Goal: Find specific page/section: Find specific page/section

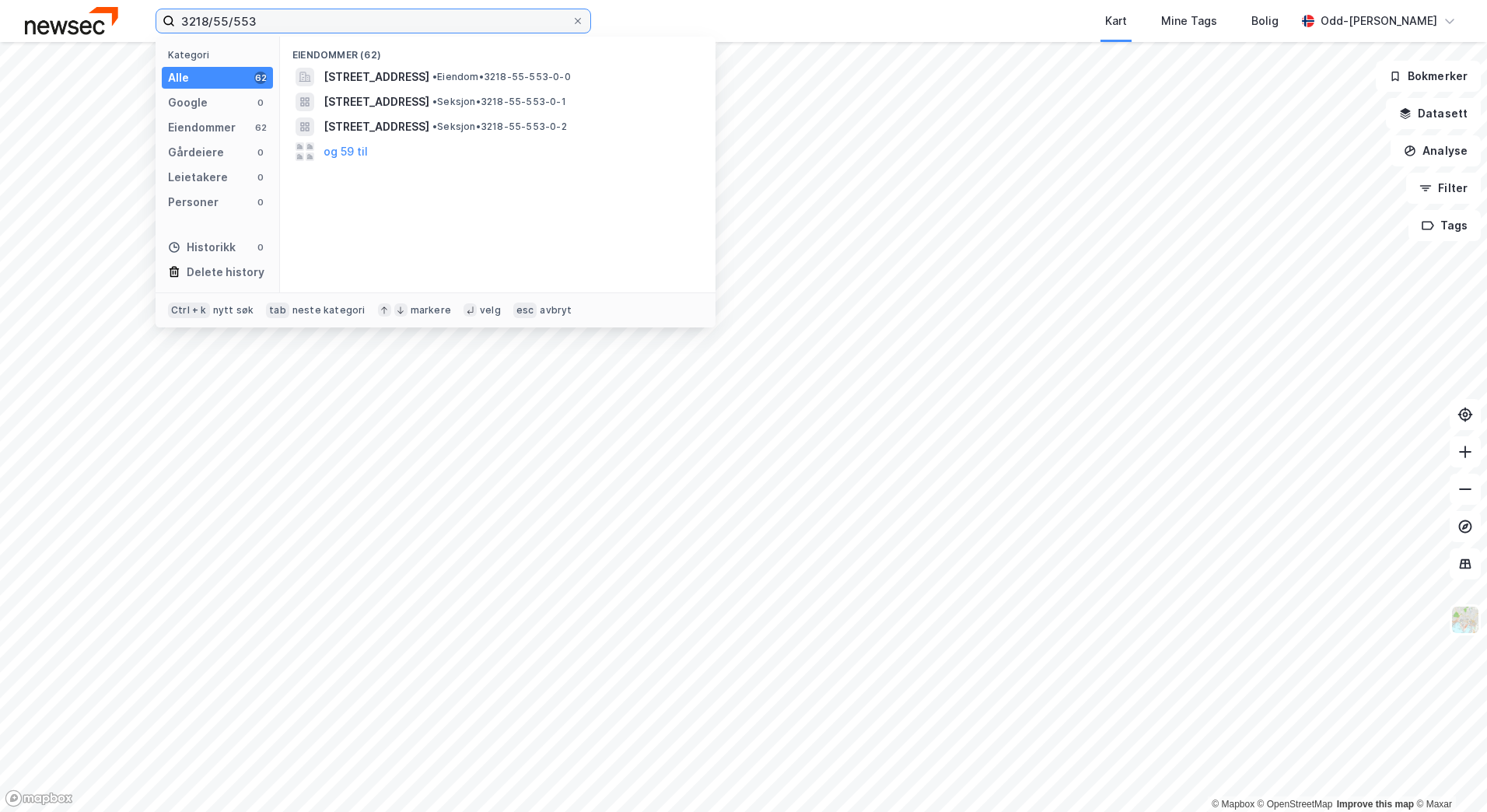
drag, startPoint x: 258, startPoint y: 15, endPoint x: 165, endPoint y: 19, distance: 93.1
click at [165, 19] on label "3218/55/553" at bounding box center [374, 21] width 435 height 25
paste input "Erling [STREET_ADDRESS]"
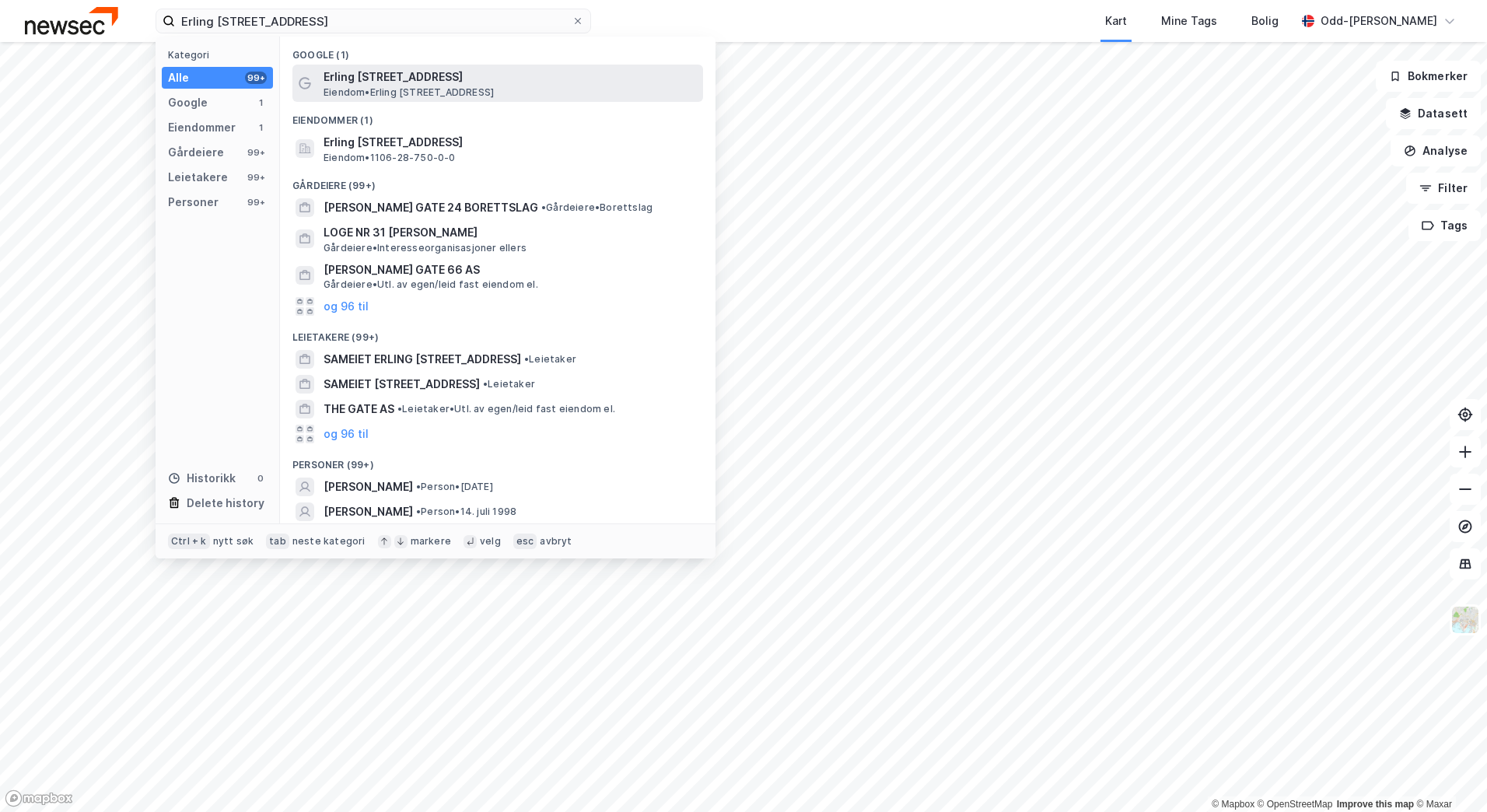
click at [458, 75] on span "Erling [STREET_ADDRESS]" at bounding box center [510, 76] width 374 height 19
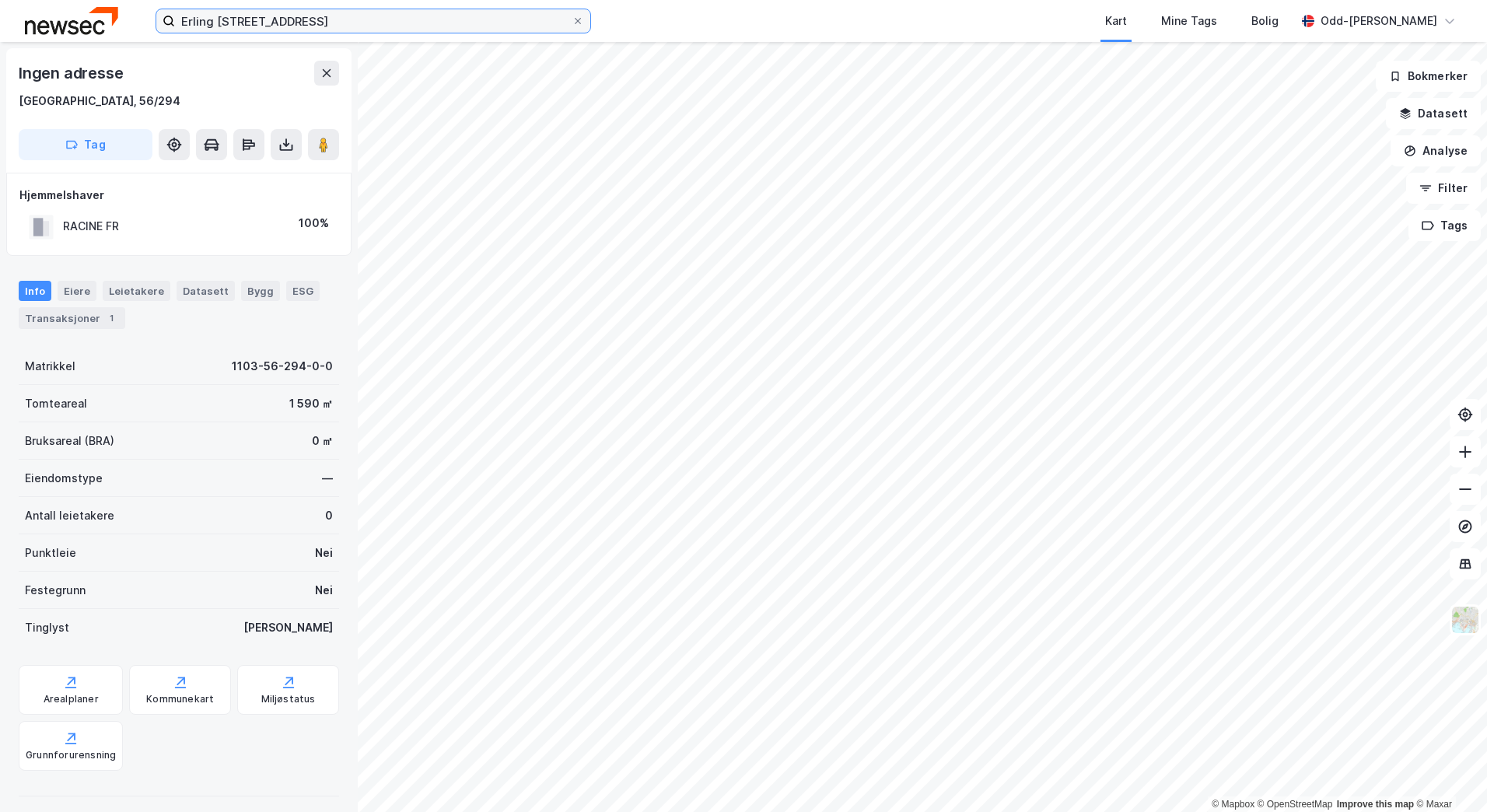
click at [374, 29] on input "Erling [STREET_ADDRESS]" at bounding box center [374, 20] width 397 height 24
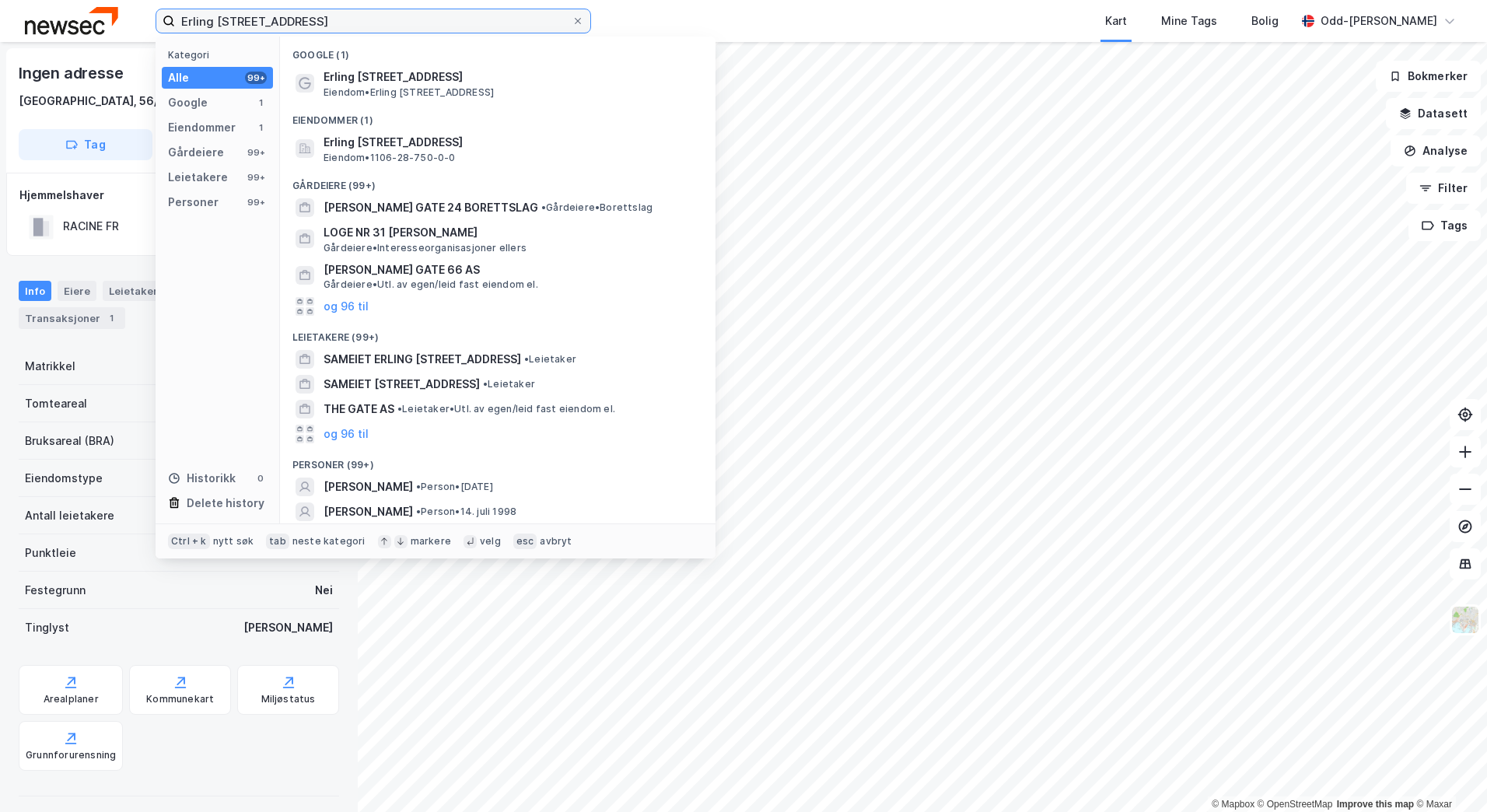
paste input "Erling [STREET_ADDRESS]"
drag, startPoint x: 508, startPoint y: 19, endPoint x: 122, endPoint y: 13, distance: 386.0
click at [122, 13] on div "Erling [STREET_ADDRESS] [STREET_ADDRESS] Kategori Alle 99+ Google 1 Eiendommer …" at bounding box center [743, 21] width 1487 height 42
paste input
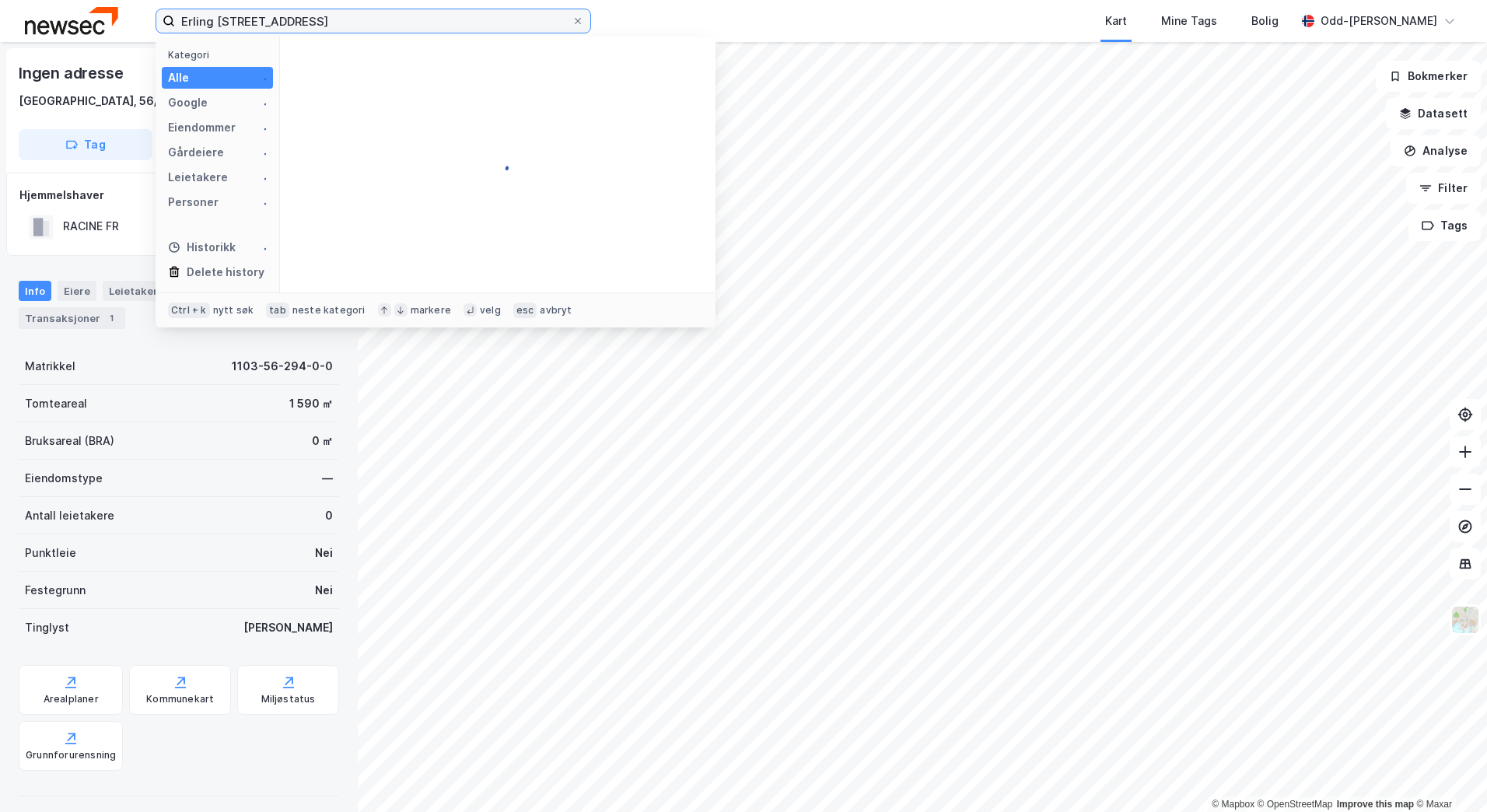
type input "Erling [STREET_ADDRESS]"
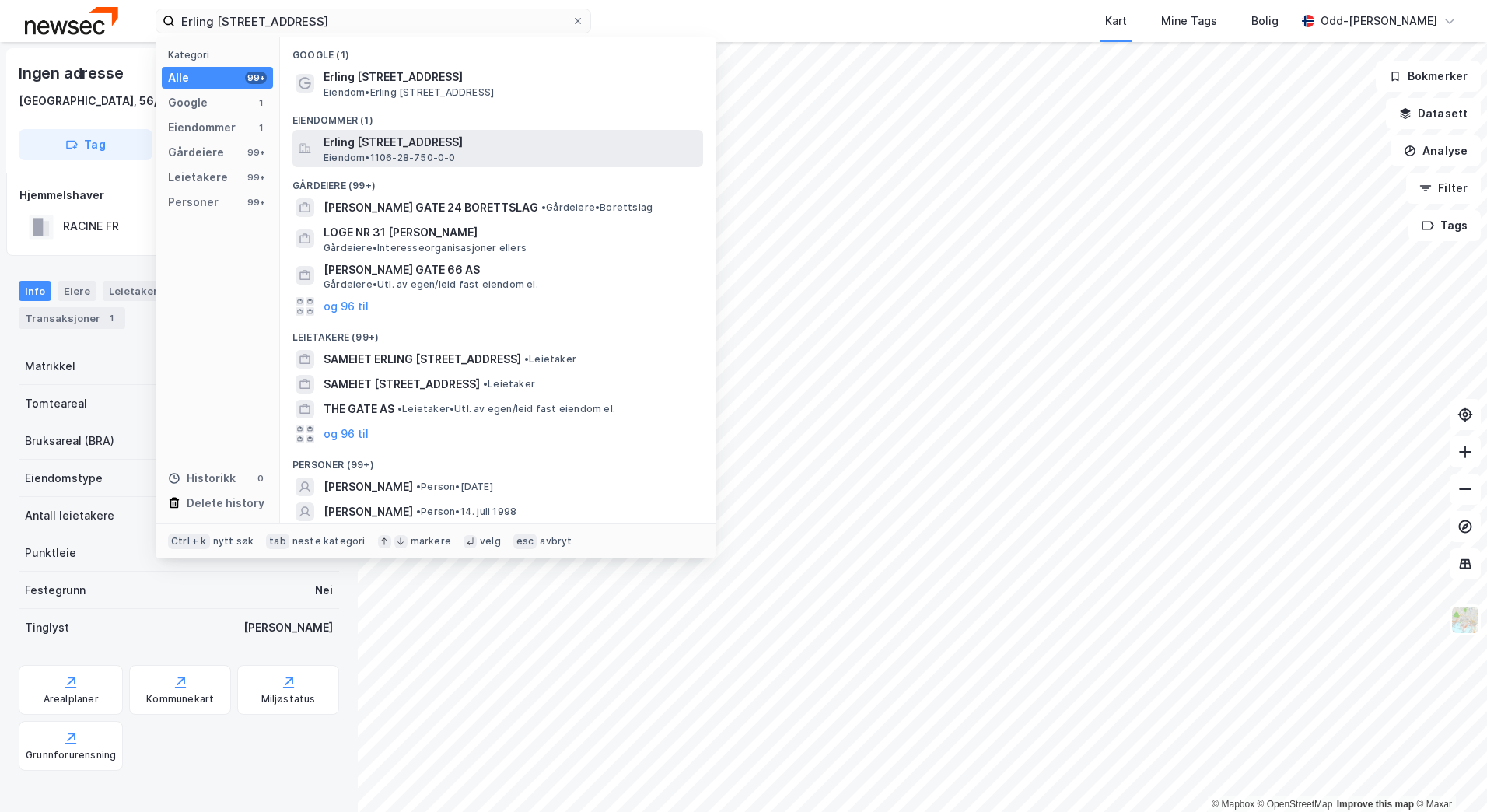
click at [469, 149] on span "Erling [STREET_ADDRESS]" at bounding box center [510, 142] width 374 height 19
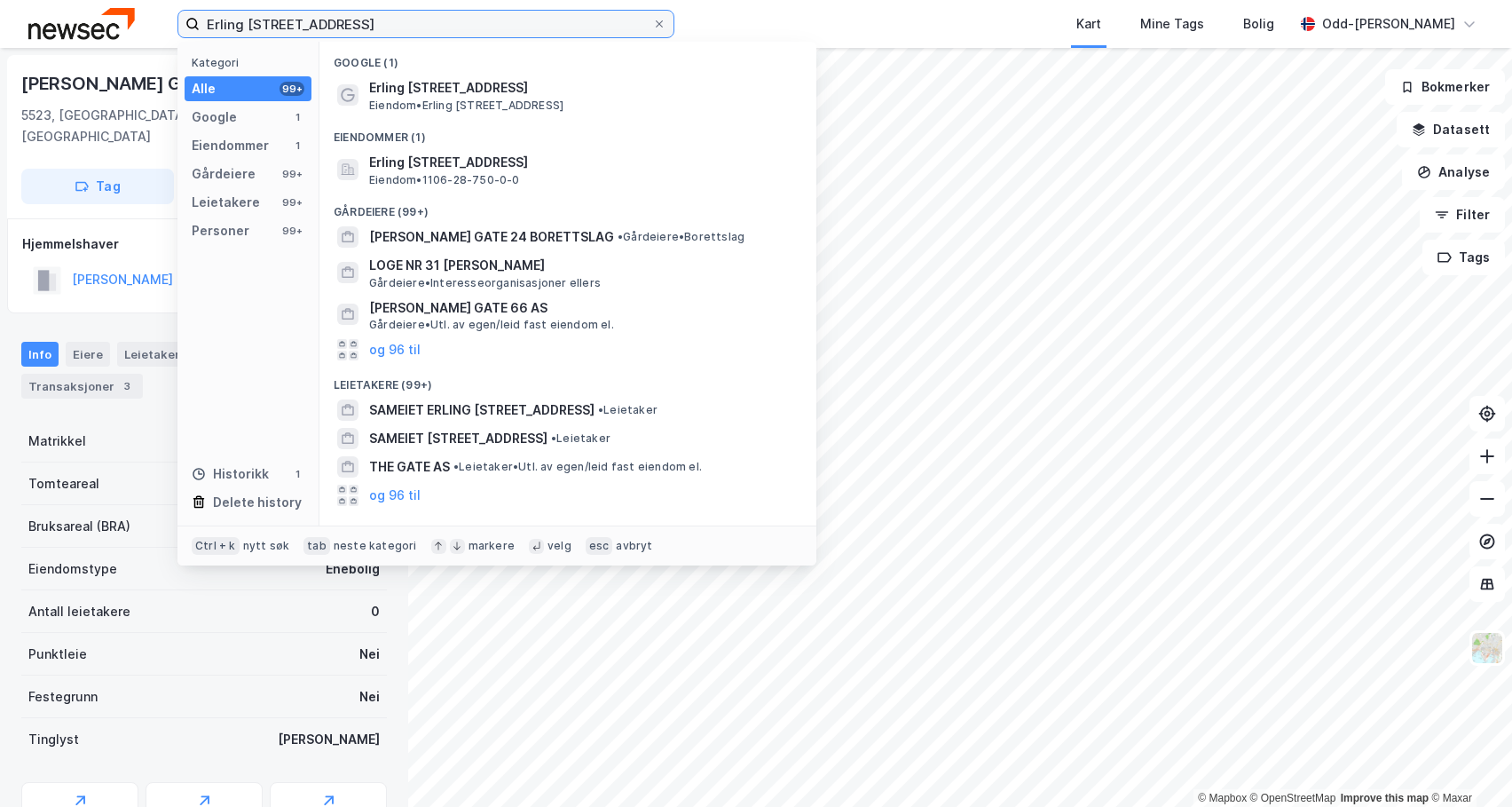
drag, startPoint x: 397, startPoint y: 31, endPoint x: 183, endPoint y: 35, distance: 214.0
click at [183, 35] on label "Erling [STREET_ADDRESS]" at bounding box center [426, 24] width 497 height 29
